Goal: Task Accomplishment & Management: Manage account settings

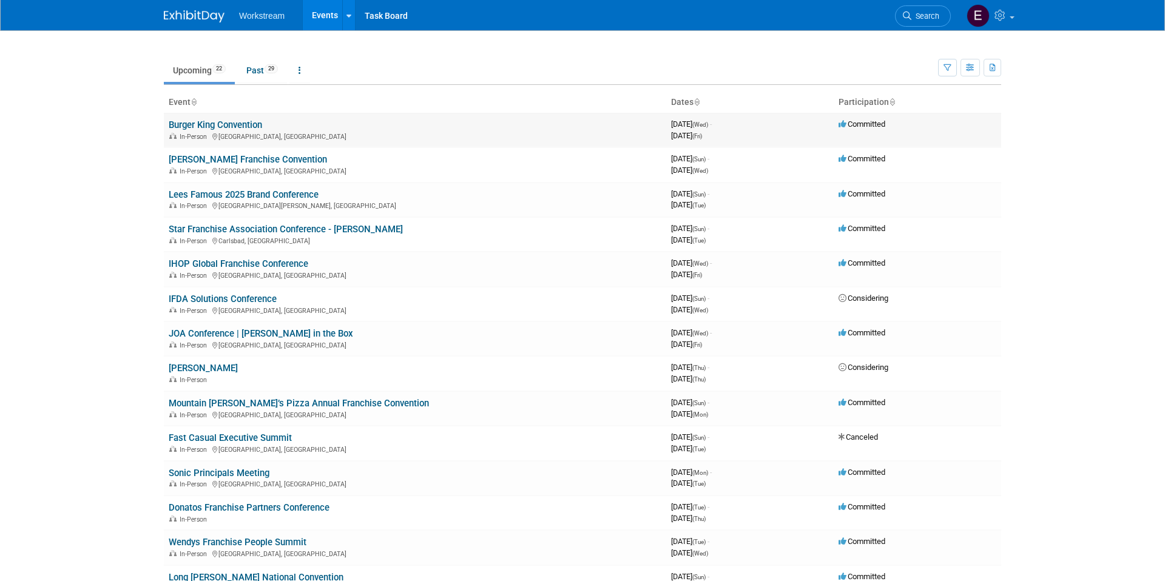
click at [243, 125] on link "Burger King Convention" at bounding box center [215, 125] width 93 height 11
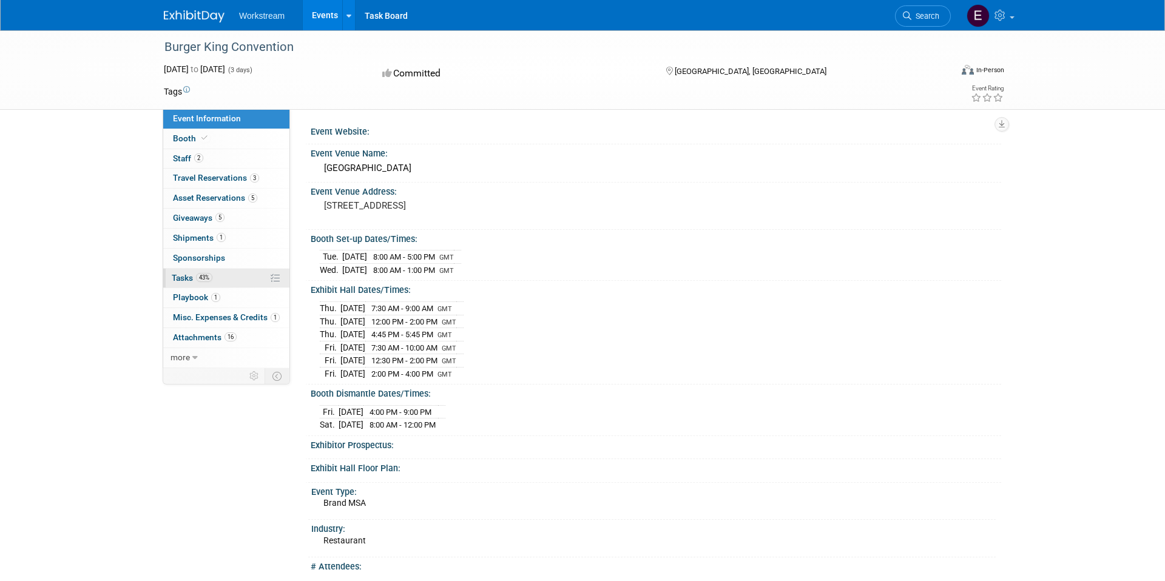
click at [232, 286] on link "43% Tasks 43%" at bounding box center [226, 278] width 126 height 19
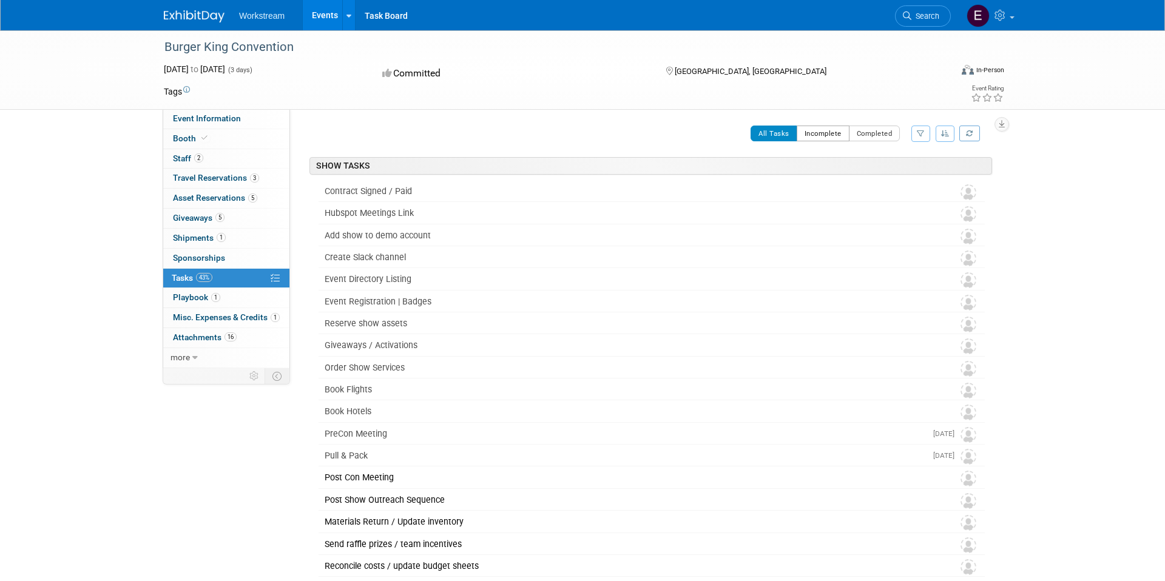
click at [836, 133] on button "Incomplete" at bounding box center [823, 134] width 53 height 16
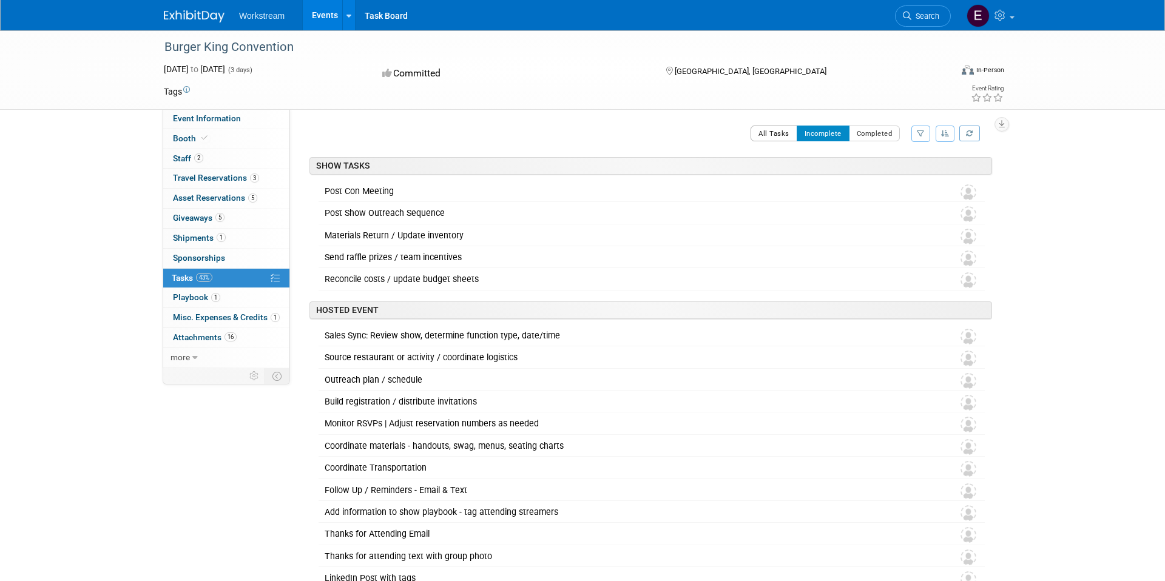
click at [774, 132] on button "All Tasks" at bounding box center [774, 134] width 47 height 16
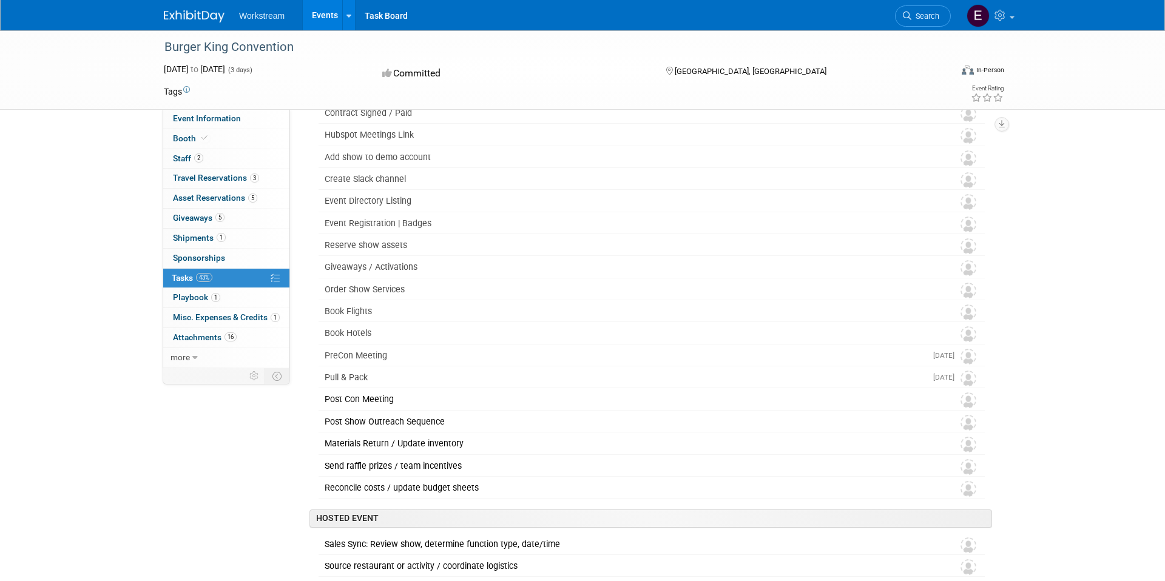
scroll to position [146, 0]
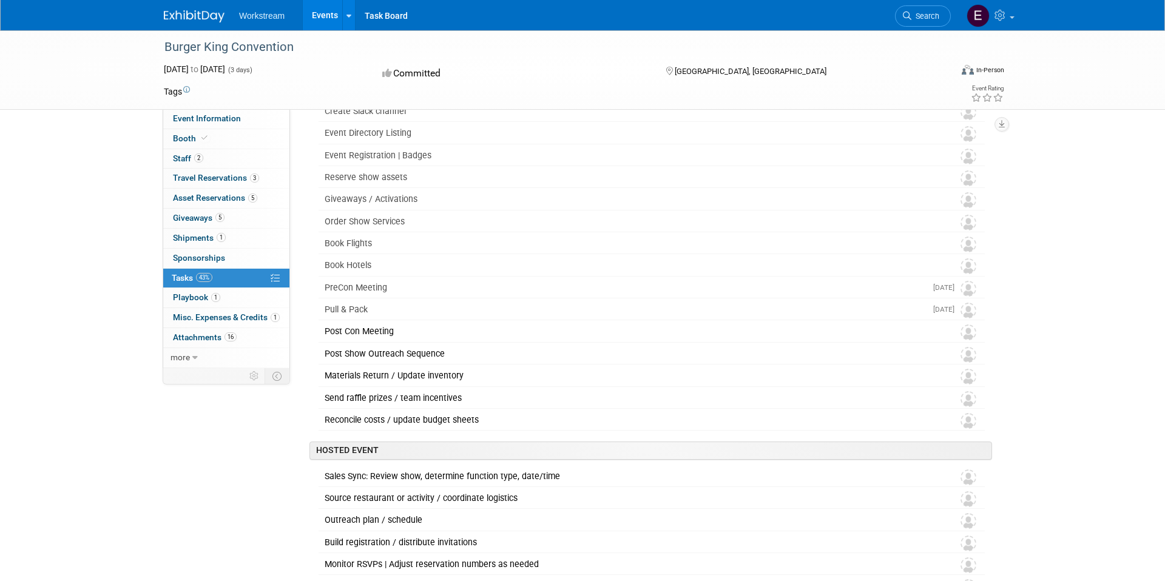
click at [1055, 387] on div "Burger King Convention Sep 10, 2025 to Sep 12, 2025 (3 days) Sep 10, 2025 to Se…" at bounding box center [582, 154] width 1165 height 540
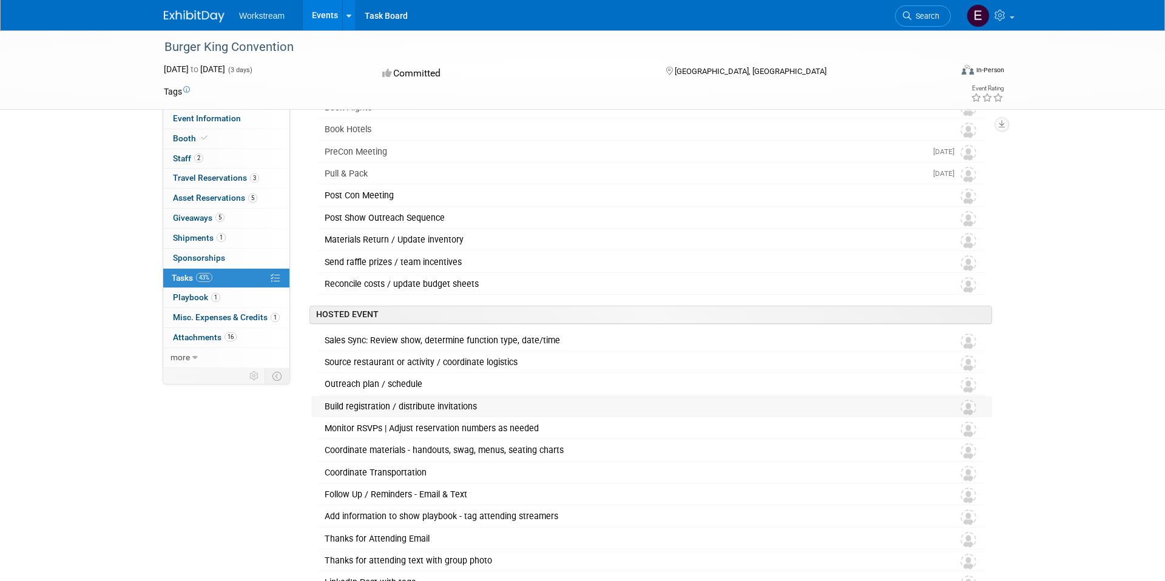
scroll to position [323, 0]
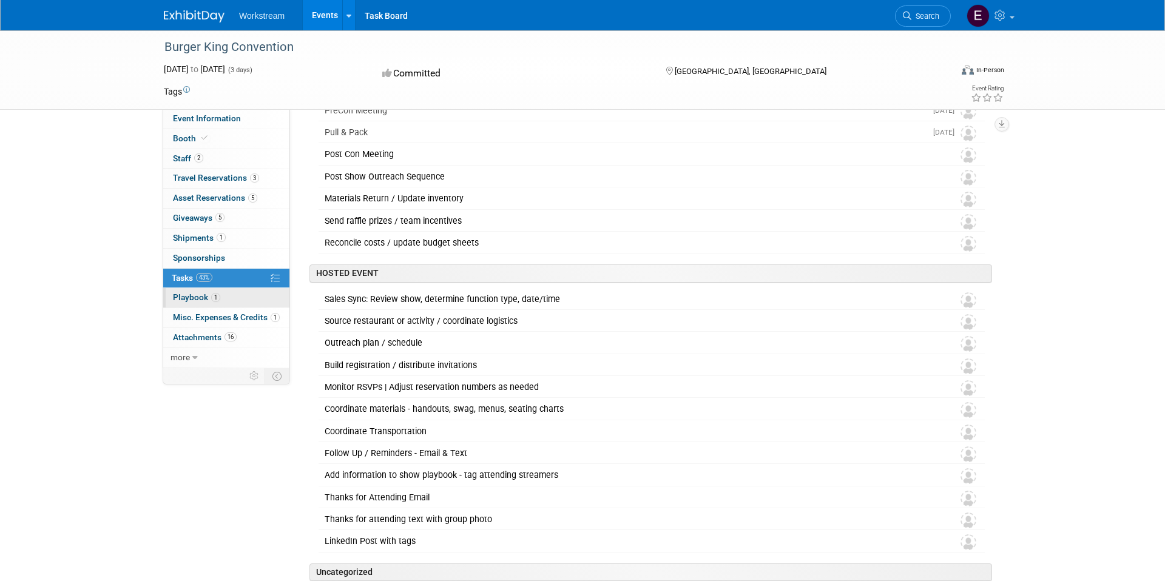
click at [238, 296] on link "1 Playbook 1" at bounding box center [226, 297] width 126 height 19
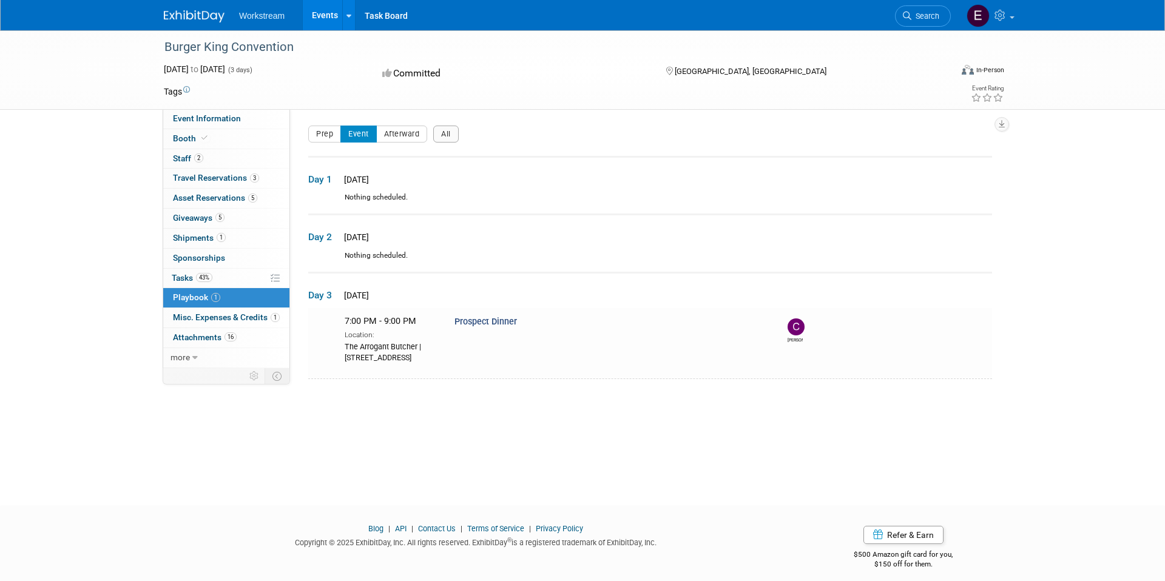
click at [331, 19] on link "Events" at bounding box center [325, 15] width 44 height 30
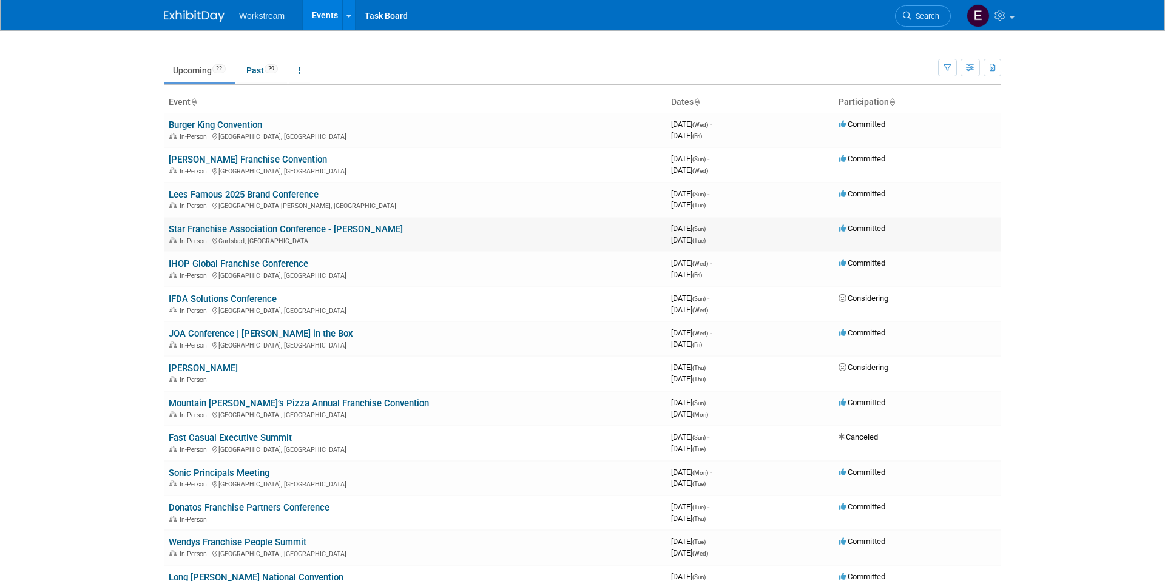
click at [272, 229] on link "Star Franchise Association Conference - [PERSON_NAME]" at bounding box center [286, 229] width 234 height 11
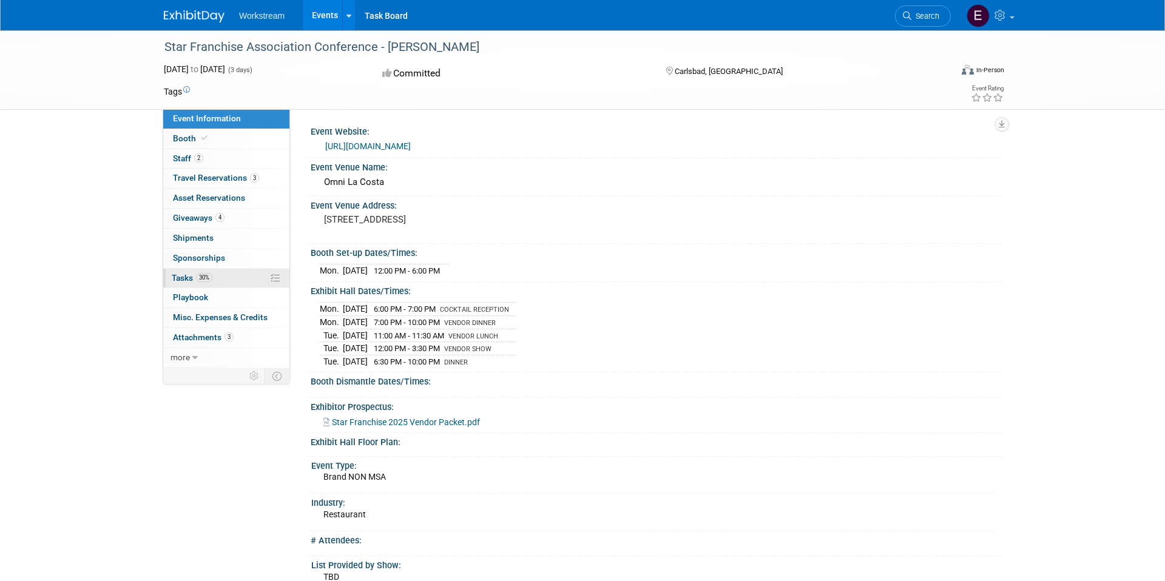
click at [231, 277] on link "30% Tasks 30%" at bounding box center [226, 278] width 126 height 19
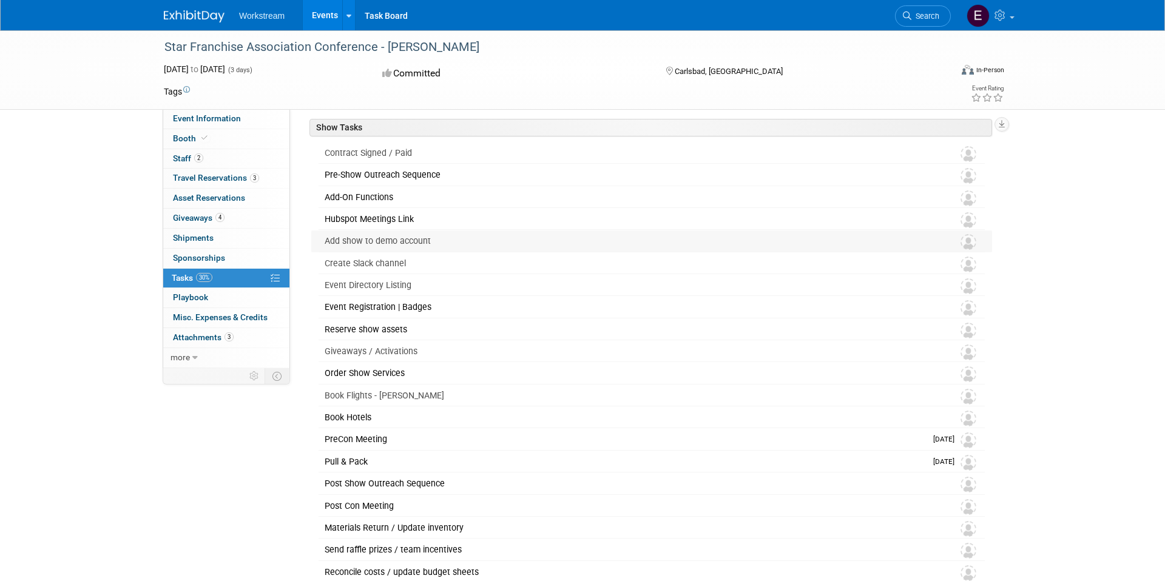
scroll to position [69, 0]
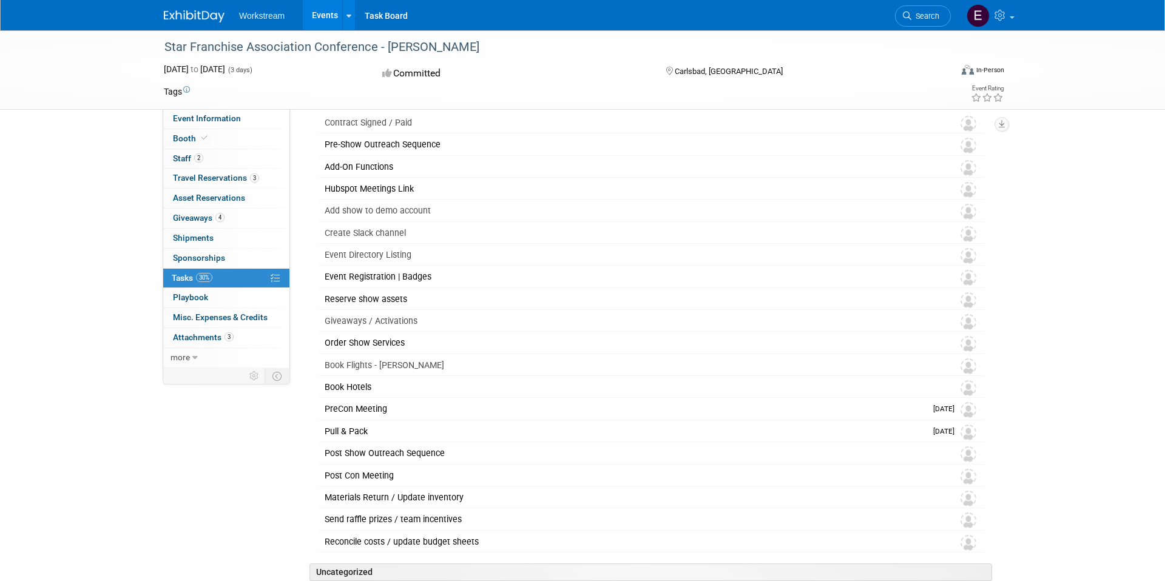
click at [321, 16] on link "Events" at bounding box center [325, 15] width 44 height 30
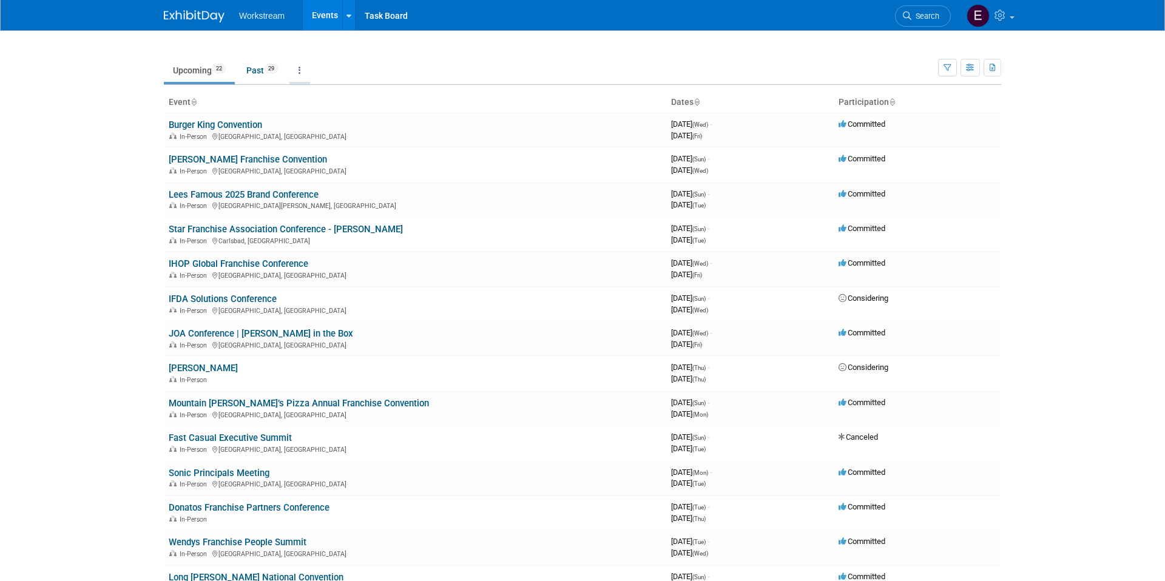
click at [308, 69] on link at bounding box center [299, 70] width 21 height 23
click at [394, 23] on link "Task Board" at bounding box center [386, 15] width 61 height 30
